Goal: Task Accomplishment & Management: Use online tool/utility

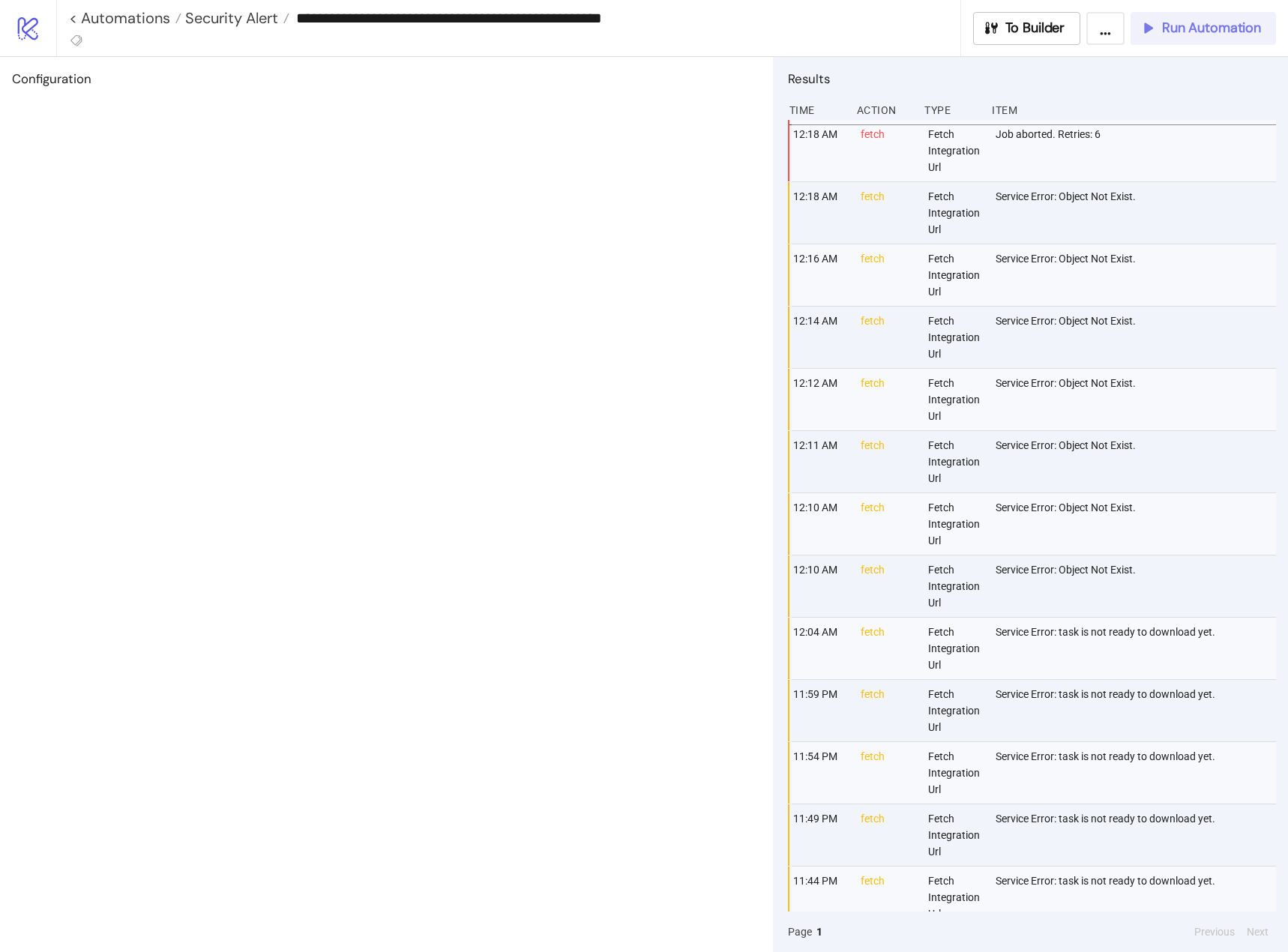
click at [1173, 32] on span "Run Automation" at bounding box center [1211, 28] width 99 height 17
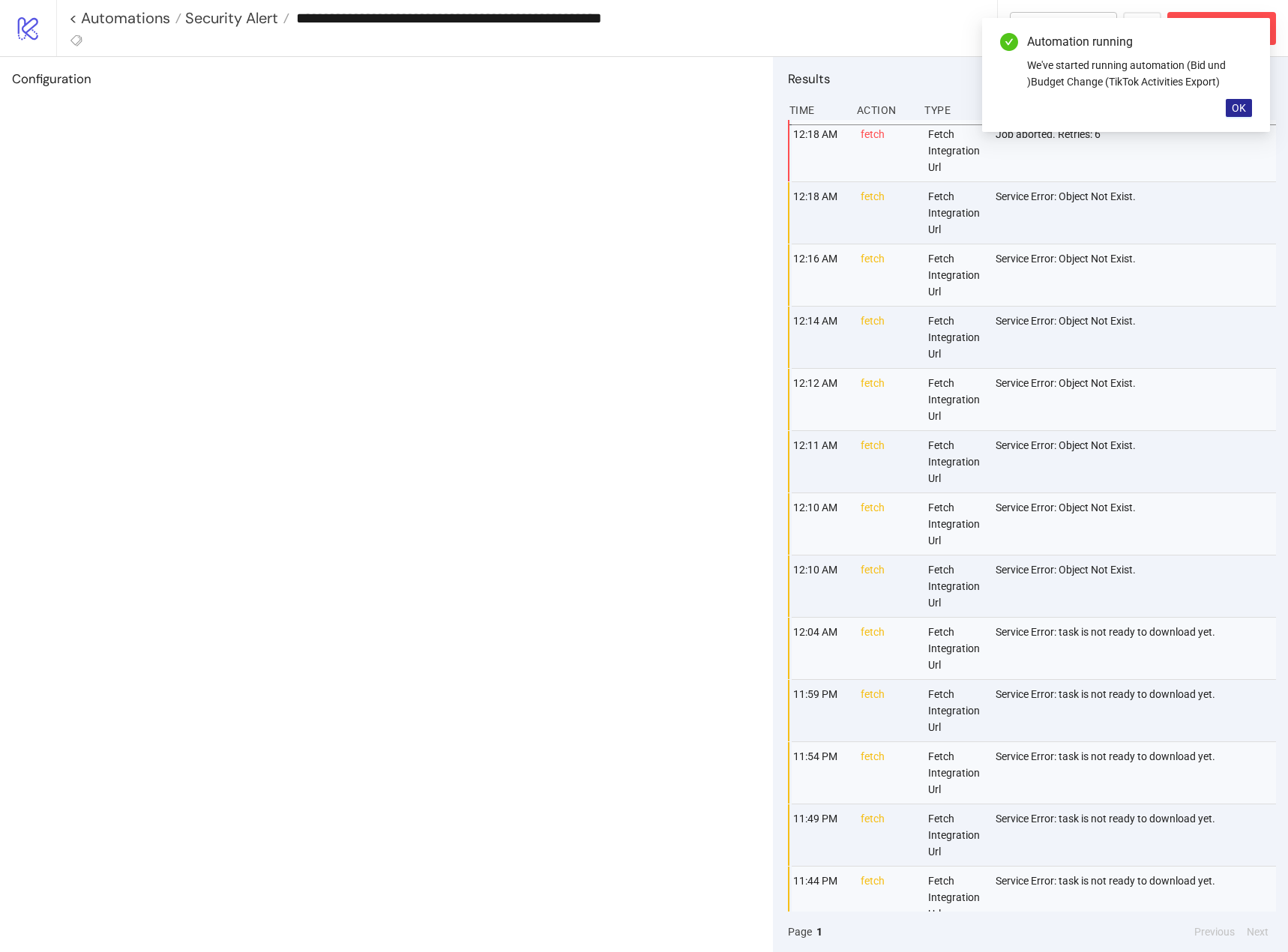
click at [1237, 112] on span "OK" at bounding box center [1239, 108] width 15 height 12
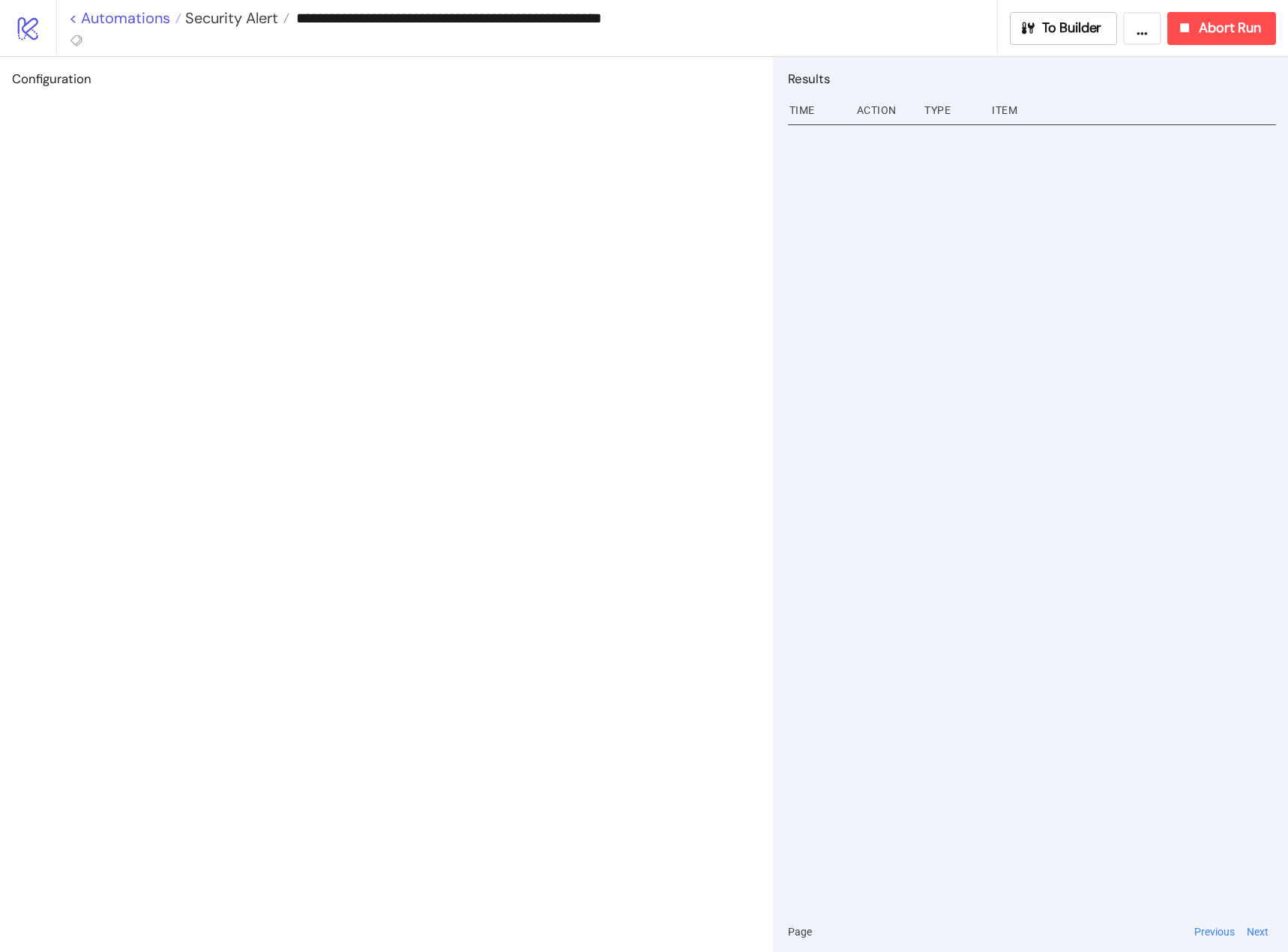
click at [100, 20] on link "< Automations" at bounding box center [125, 17] width 112 height 15
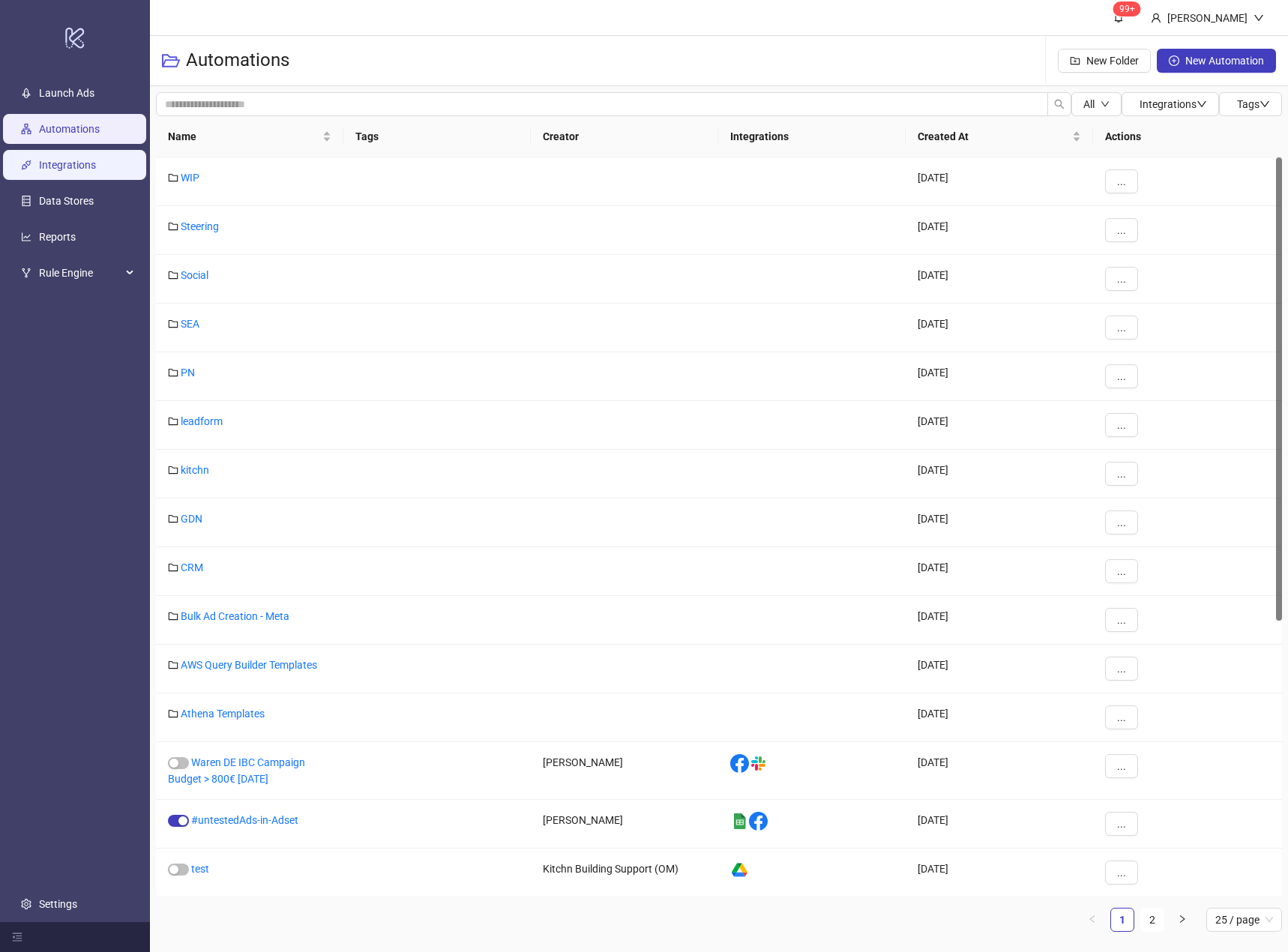
click at [96, 171] on link "Integrations" at bounding box center [67, 165] width 57 height 12
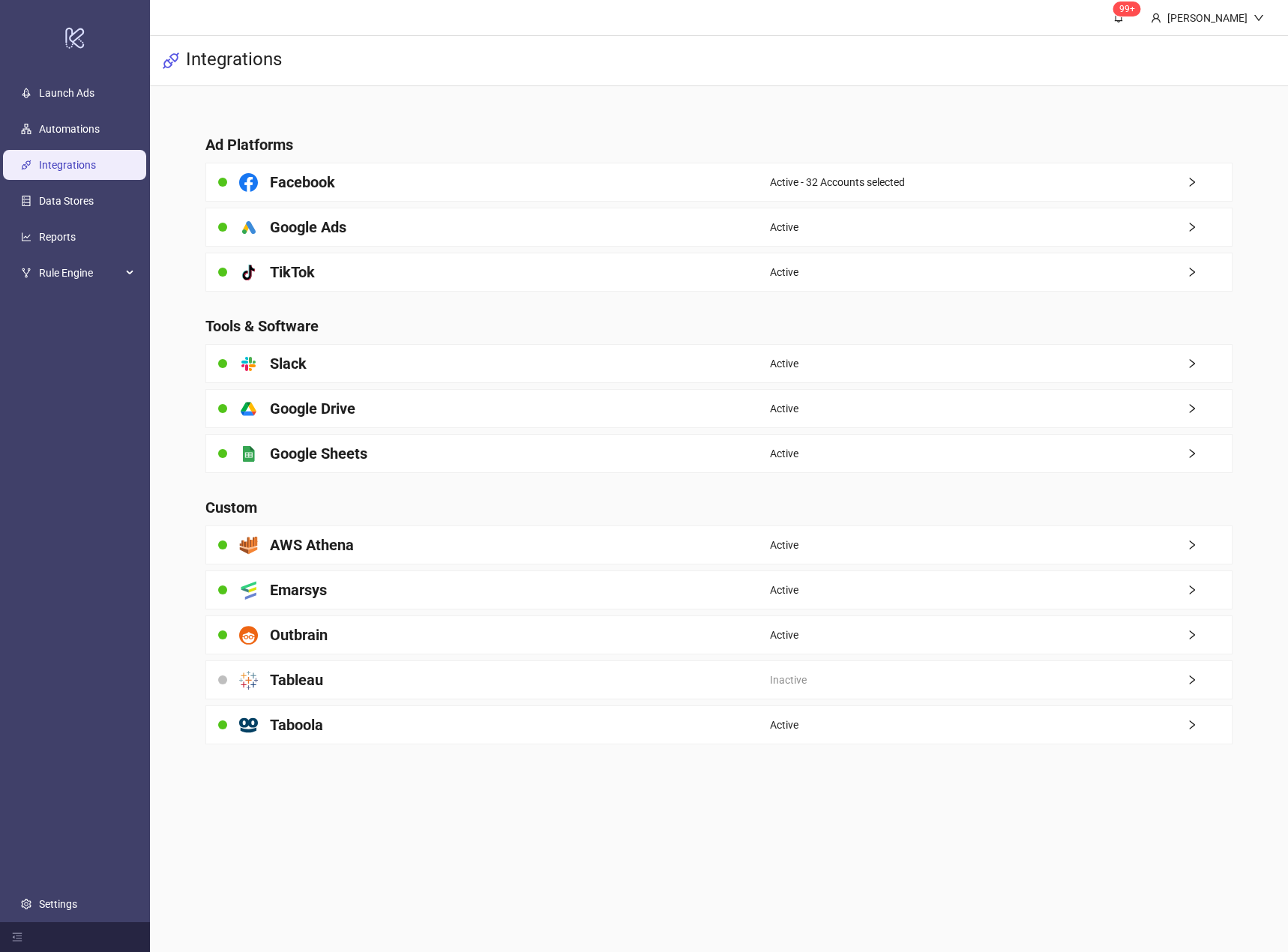
click at [96, 159] on link "Integrations" at bounding box center [67, 165] width 57 height 12
click at [100, 129] on link "Automations" at bounding box center [69, 129] width 60 height 12
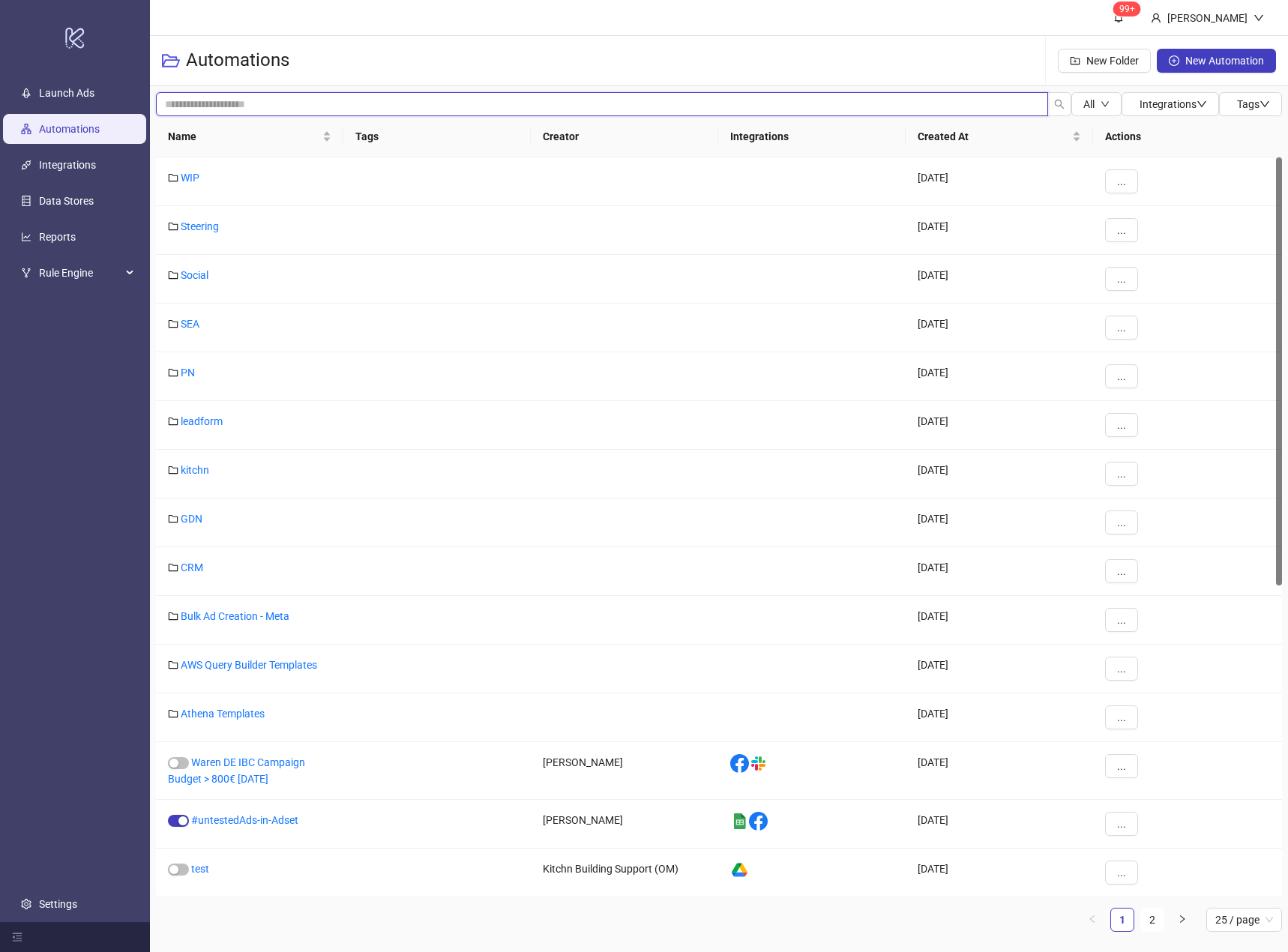
click at [204, 101] on input "search" at bounding box center [603, 104] width 893 height 24
type input "*******"
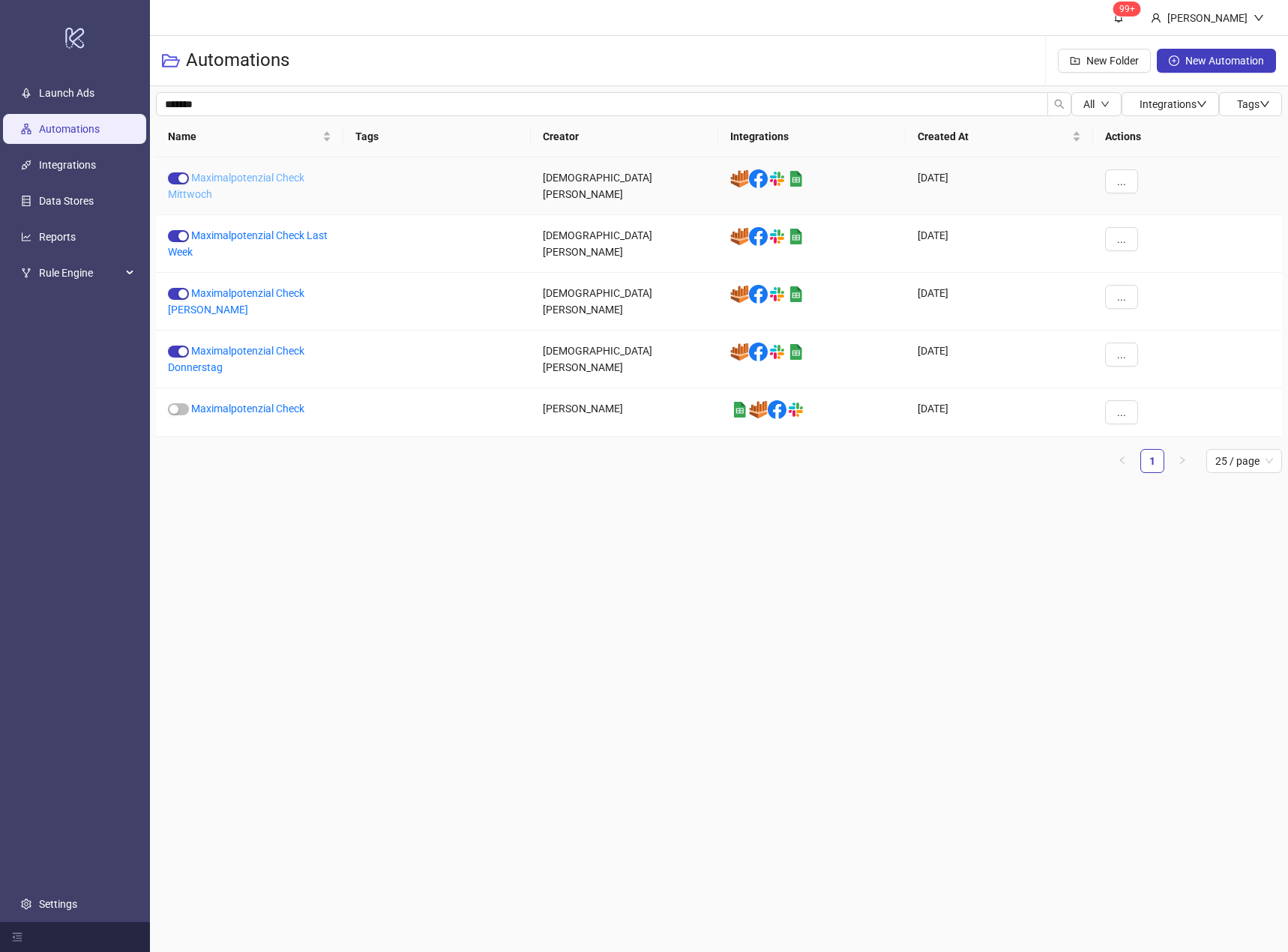
click at [257, 175] on link "Maximalpotenzial Check Mittwoch" at bounding box center [237, 186] width 136 height 28
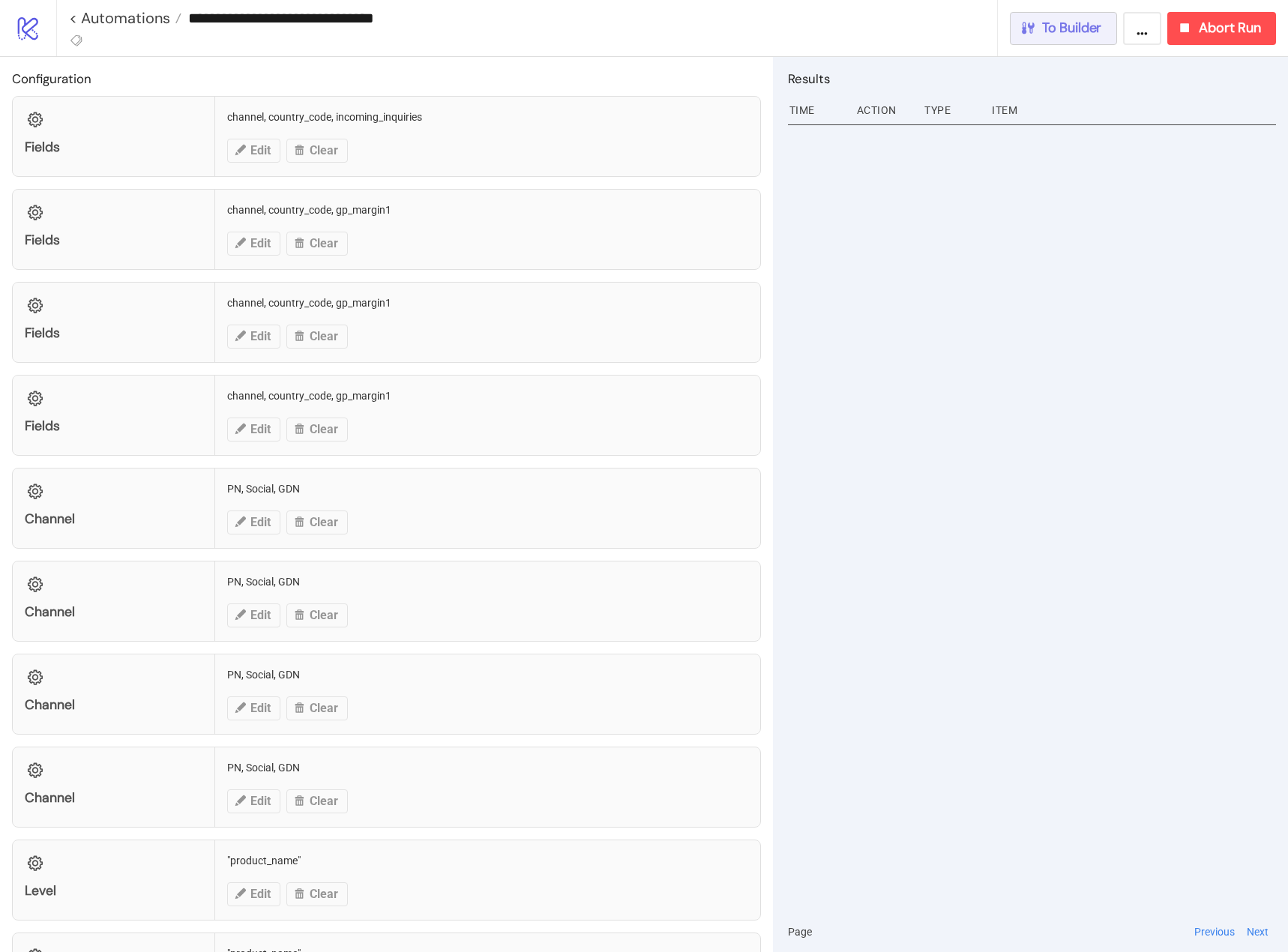
click at [1047, 24] on span "To Builder" at bounding box center [1071, 28] width 60 height 17
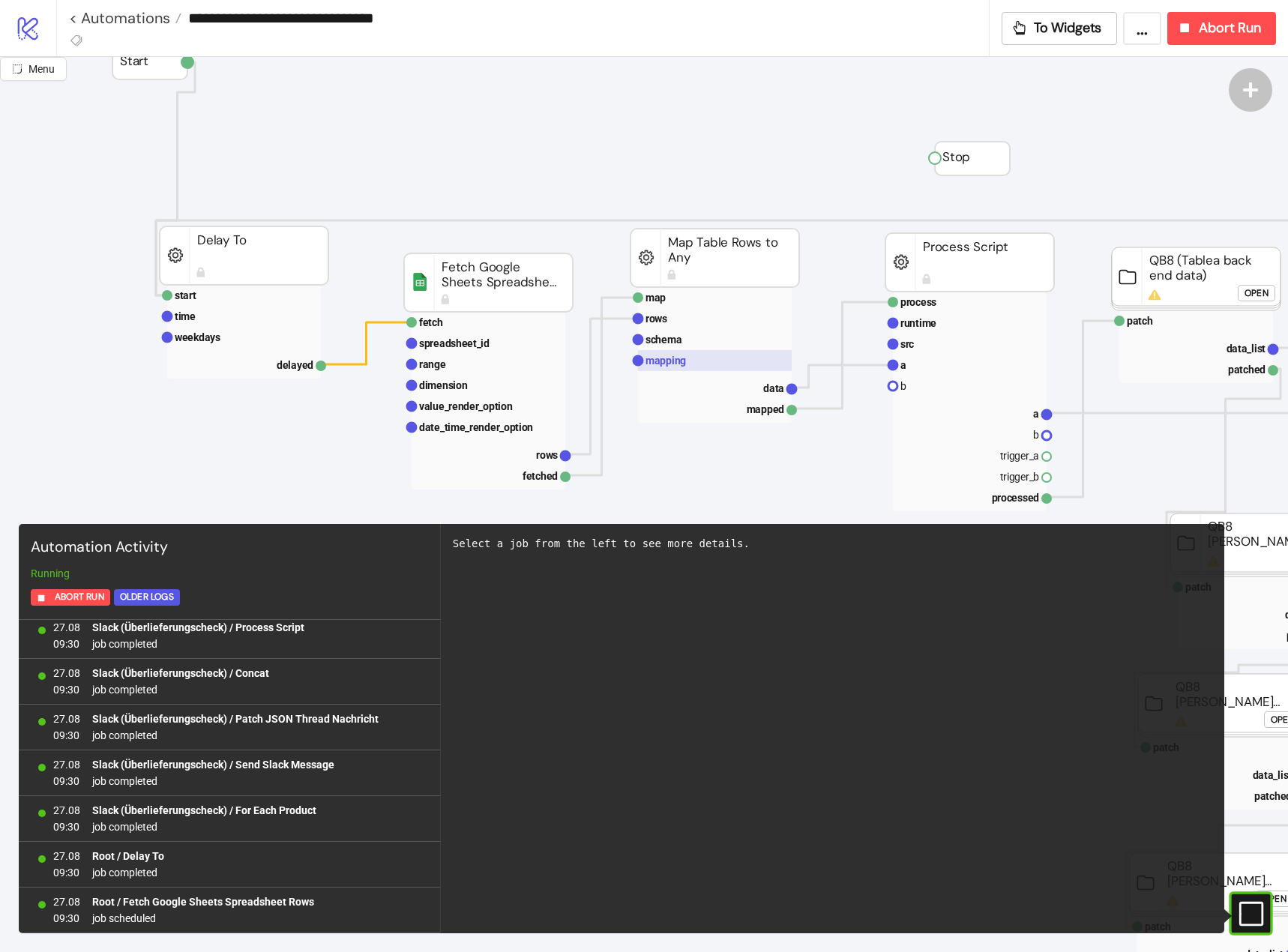
scroll to position [75, 0]
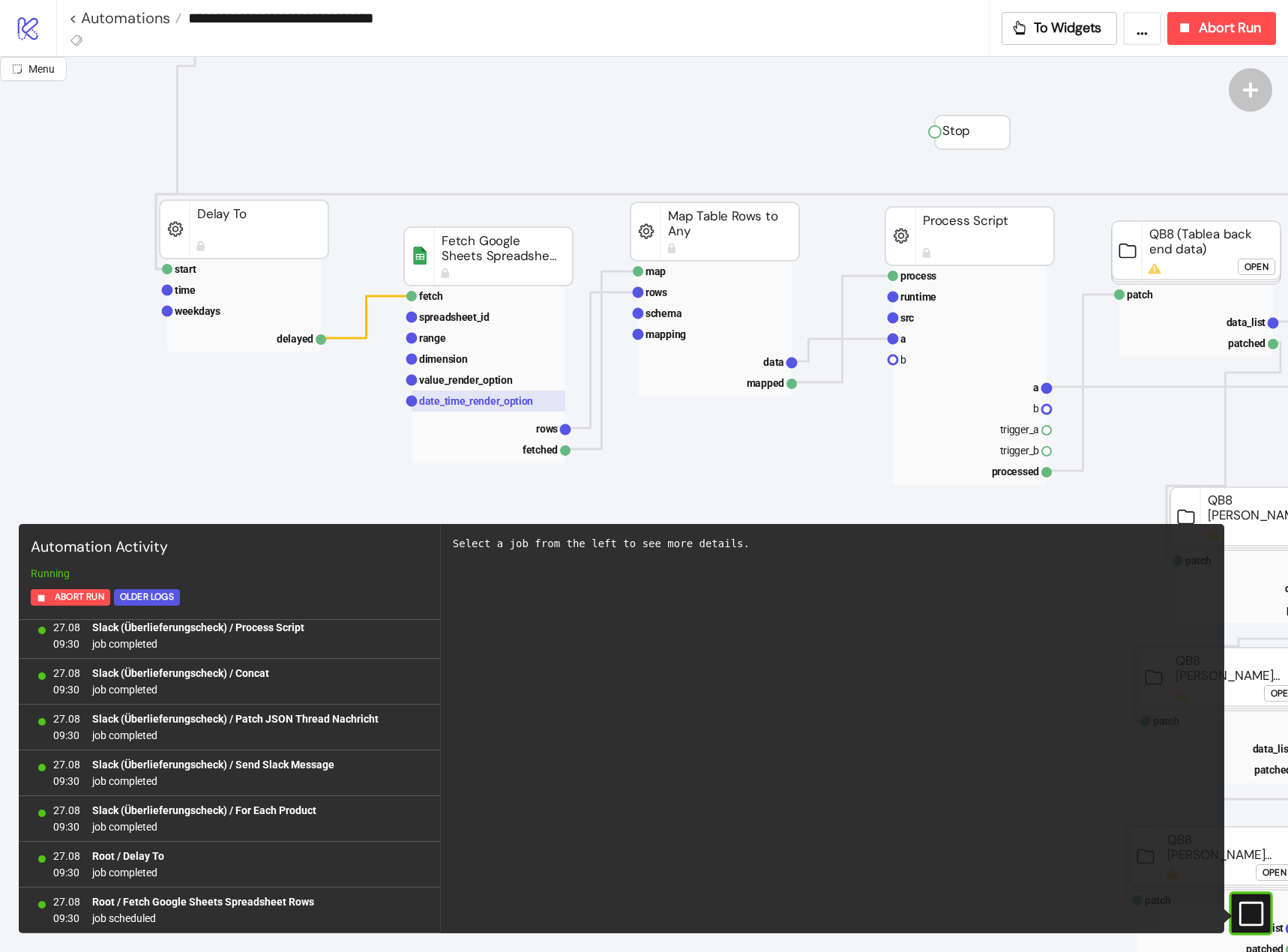
click at [540, 404] on rect at bounding box center [489, 401] width 154 height 21
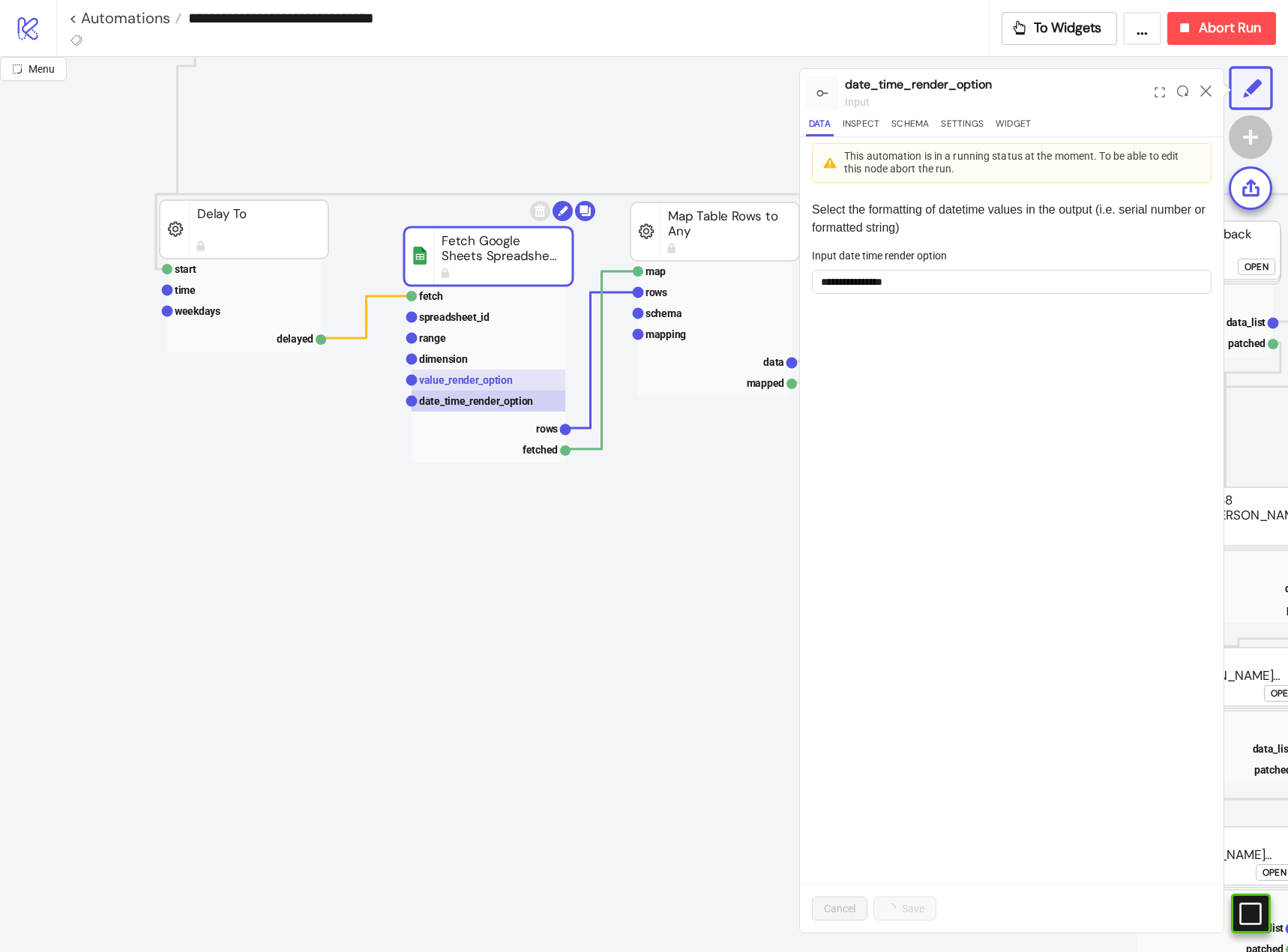
click at [516, 376] on rect at bounding box center [489, 380] width 154 height 21
click at [1210, 94] on icon at bounding box center [1206, 91] width 11 height 11
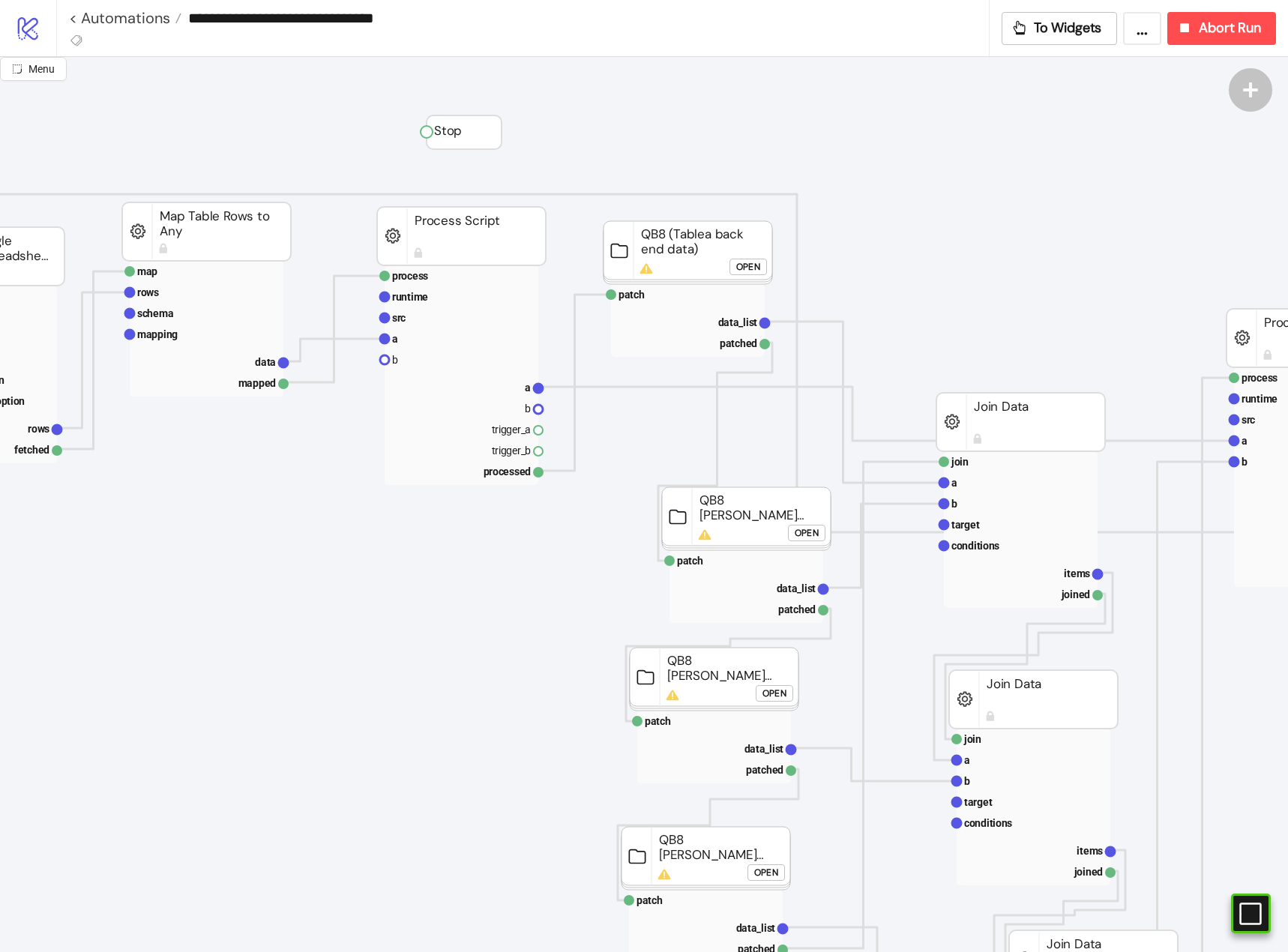
scroll to position [75, 511]
click at [447, 318] on rect at bounding box center [458, 318] width 154 height 21
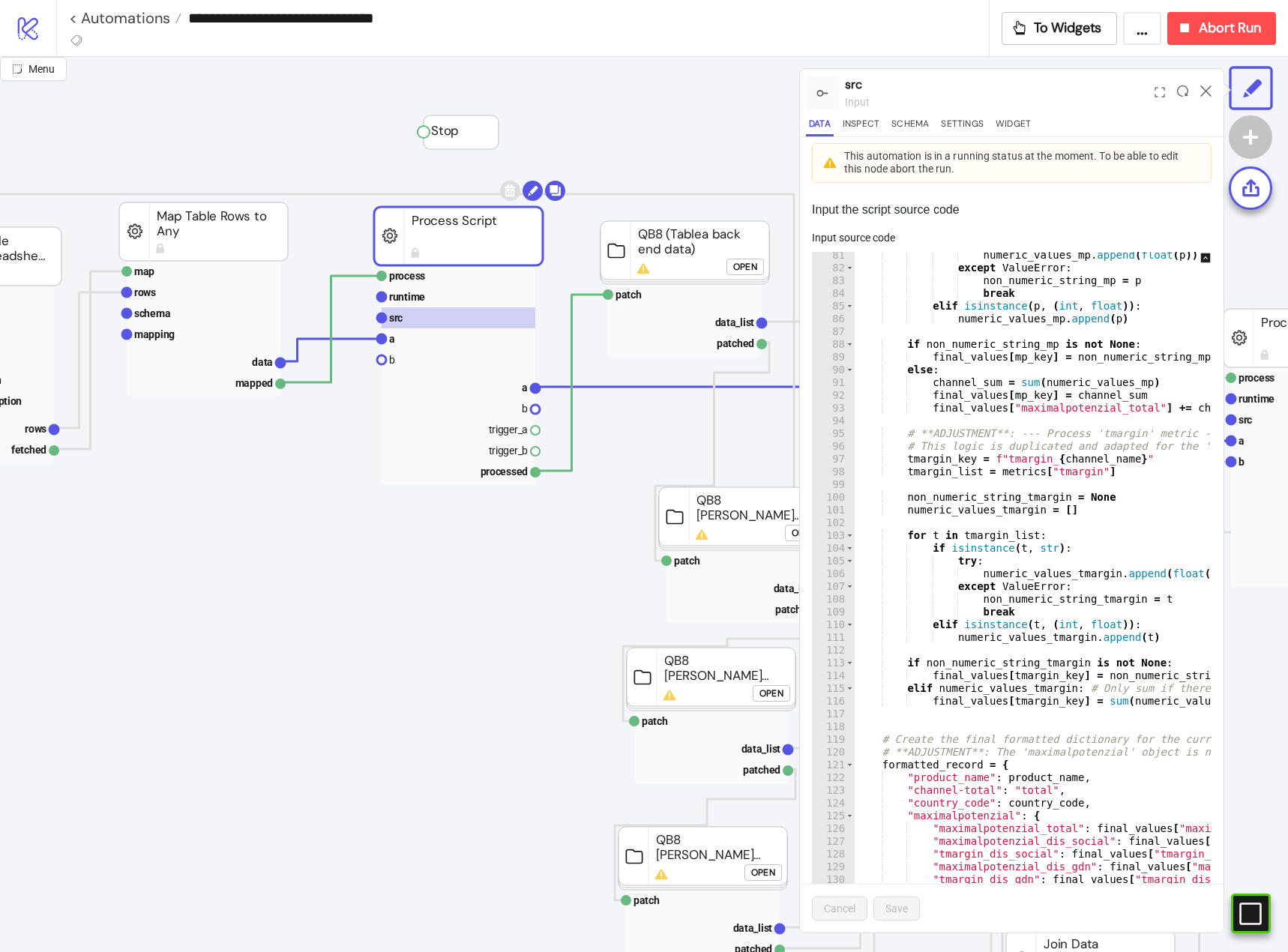
scroll to position [1091, 0]
